Goal: Navigation & Orientation: Find specific page/section

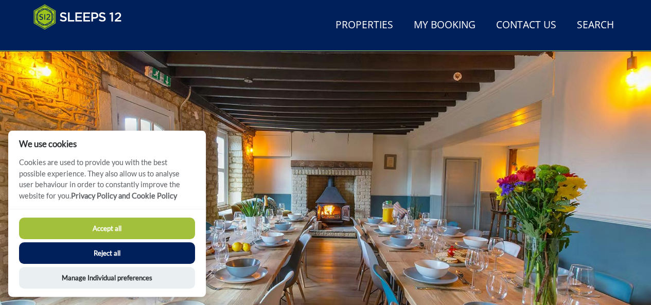
scroll to position [67, 0]
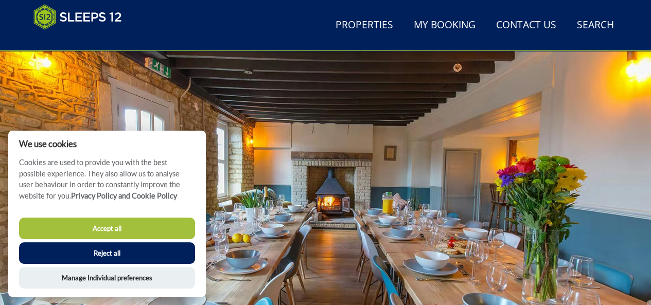
click at [136, 225] on button "Accept all" at bounding box center [107, 229] width 176 height 22
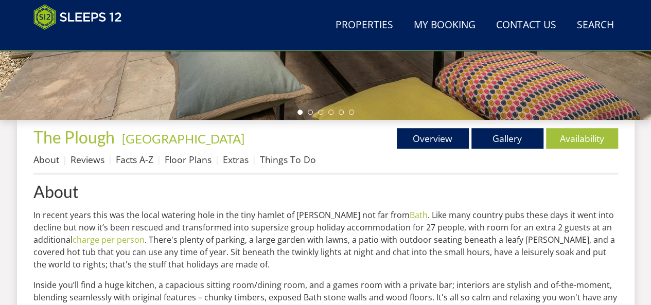
scroll to position [315, 0]
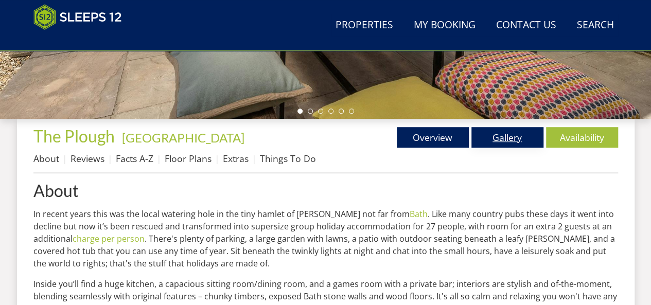
click at [503, 138] on link "Gallery" at bounding box center [508, 137] width 72 height 21
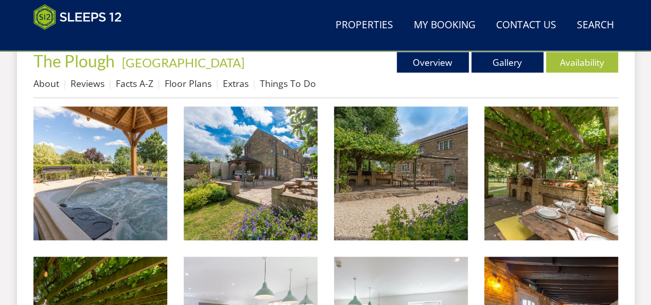
scroll to position [412, 0]
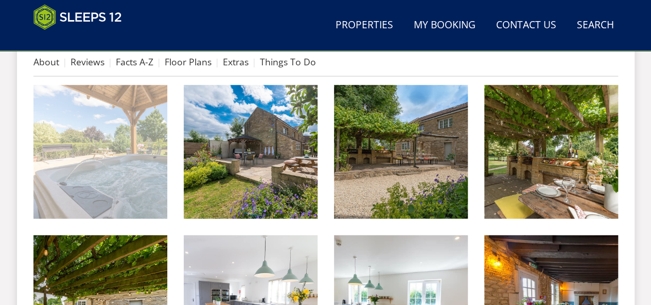
click at [100, 158] on img at bounding box center [100, 152] width 134 height 134
